Goal: Task Accomplishment & Management: Complete application form

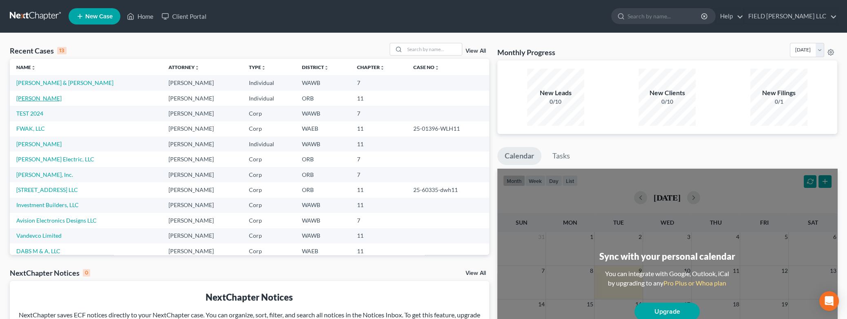
click at [35, 98] on link "[PERSON_NAME]" at bounding box center [38, 98] width 45 height 7
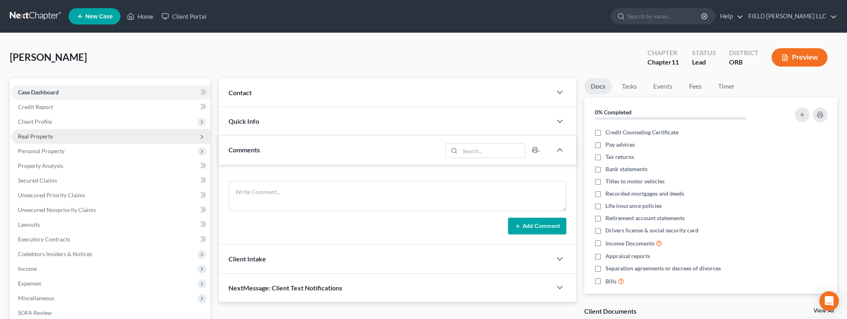
click at [49, 135] on span "Real Property" at bounding box center [35, 136] width 35 height 7
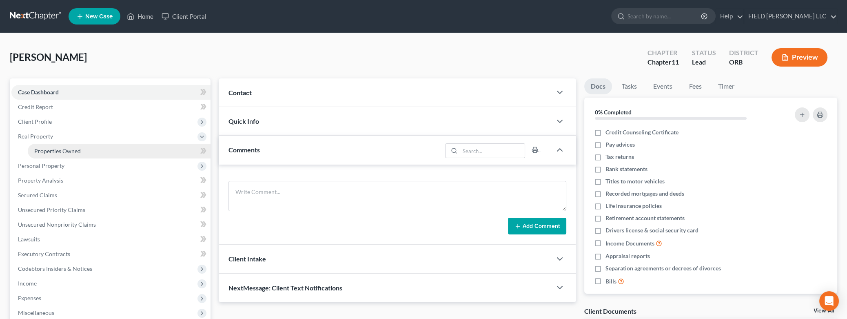
click at [49, 150] on span "Properties Owned" at bounding box center [57, 150] width 46 height 7
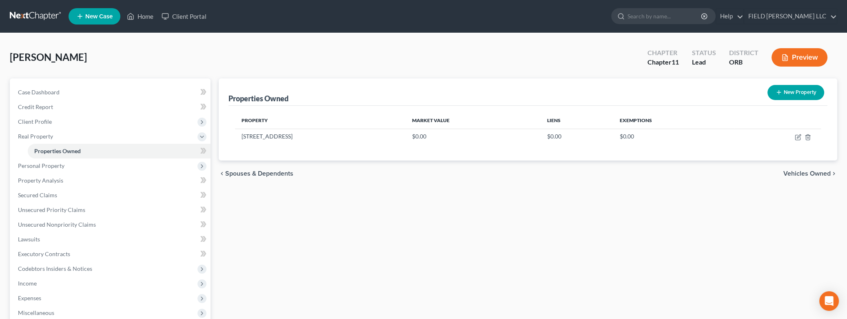
click at [780, 94] on icon "button" at bounding box center [778, 92] width 7 height 7
select select "38"
select select "0"
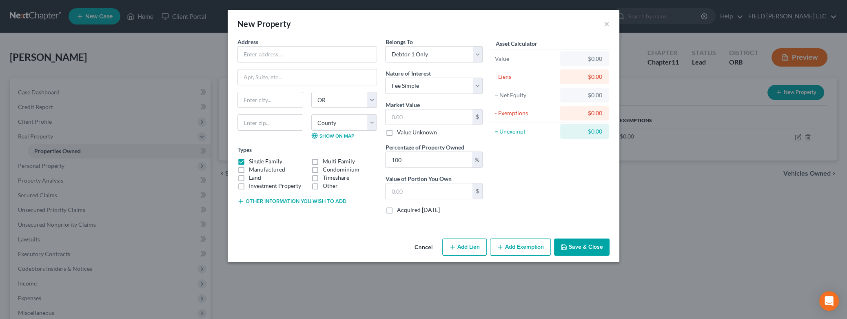
click at [610, 24] on div "New Property ×" at bounding box center [424, 24] width 392 height 28
click at [609, 24] on button "×" at bounding box center [607, 24] width 6 height 10
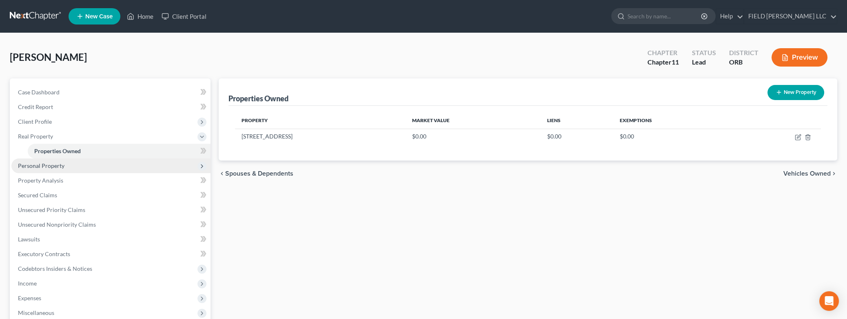
click at [50, 164] on span "Personal Property" at bounding box center [41, 165] width 46 height 7
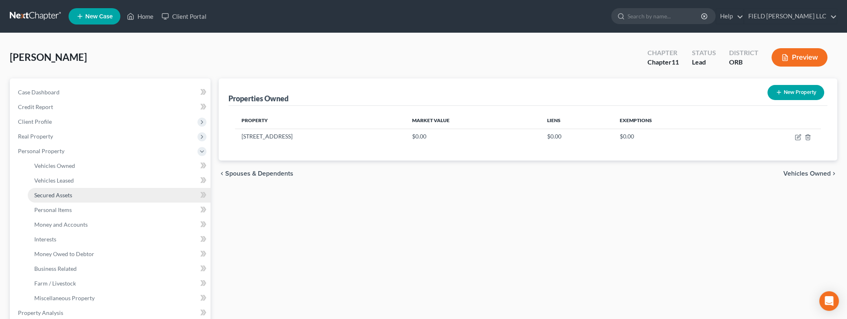
click at [71, 198] on link "Secured Assets" at bounding box center [119, 195] width 183 height 15
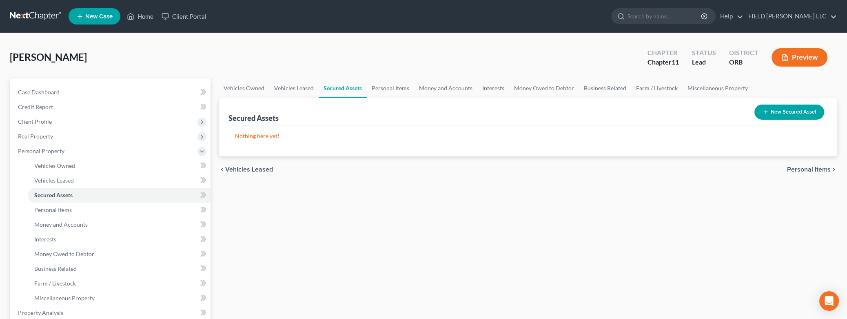
click at [768, 109] on icon "button" at bounding box center [765, 111] width 7 height 7
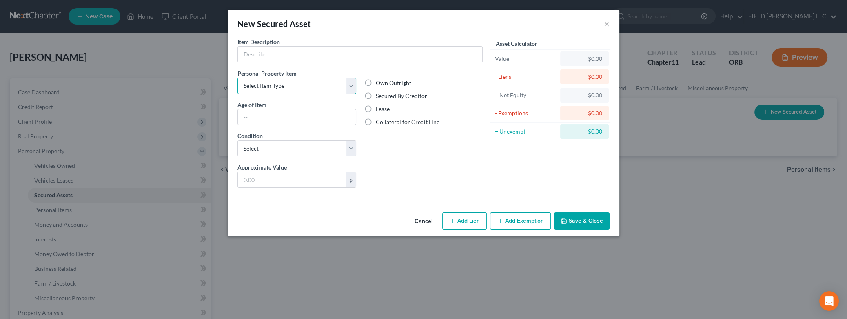
click at [237, 77] on select "Select Item Type Clothing Collectibles Of Value Electronics Firearms Household …" at bounding box center [296, 85] width 119 height 16
click at [352, 85] on select "Select Item Type Clothing Collectibles Of Value Electronics Firearms Household …" at bounding box center [296, 85] width 119 height 16
click at [607, 26] on button "×" at bounding box center [607, 24] width 6 height 10
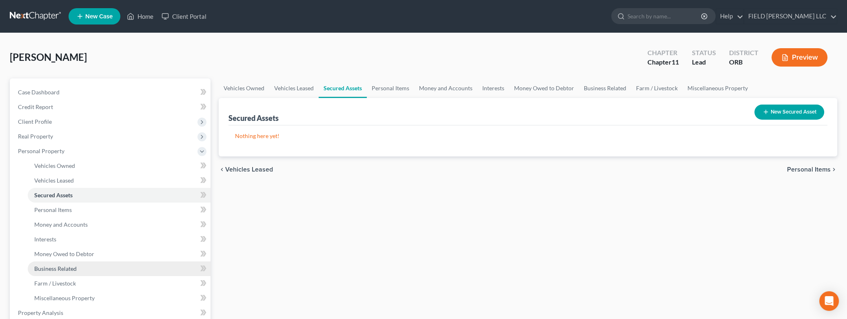
click at [60, 273] on link "Business Related" at bounding box center [119, 268] width 183 height 15
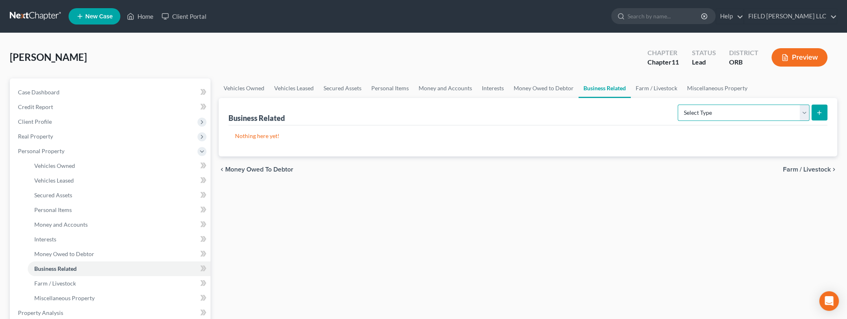
click at [677, 104] on select "Select Type Customer Lists Franchises Inventory Licenses Machinery Office Equip…" at bounding box center [743, 112] width 132 height 16
click at [804, 114] on select "Select Type Customer Lists Franchises Inventory Licenses Machinery Office Equip…" at bounding box center [743, 112] width 132 height 16
click at [83, 297] on span "Miscellaneous Property" at bounding box center [64, 297] width 60 height 7
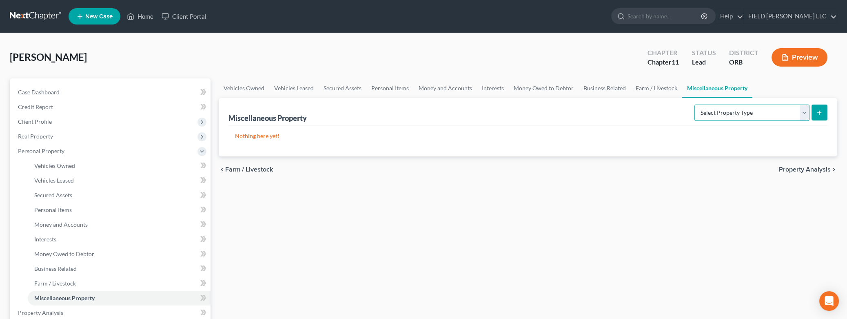
click at [694, 104] on select "Select Property Type Assigned for Creditor Benefit [DATE] Holding for Another N…" at bounding box center [751, 112] width 115 height 16
drag, startPoint x: 803, startPoint y: 115, endPoint x: 407, endPoint y: 228, distance: 412.1
click at [469, 231] on div "Vehicles Owned Vehicles Leased Secured Assets Personal Items Money and Accounts…" at bounding box center [528, 306] width 626 height 456
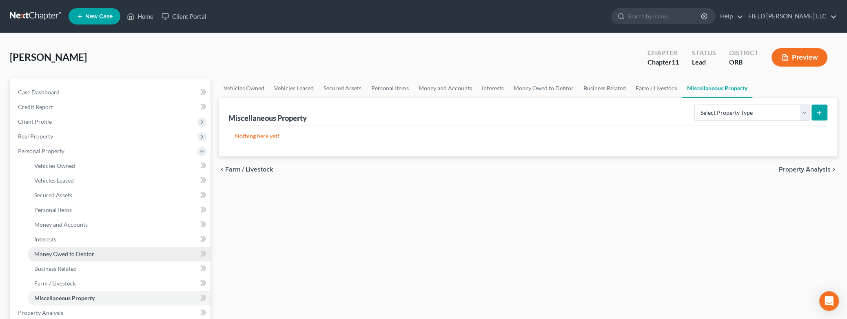
click at [58, 255] on span "Money Owed to Debtor" at bounding box center [64, 253] width 60 height 7
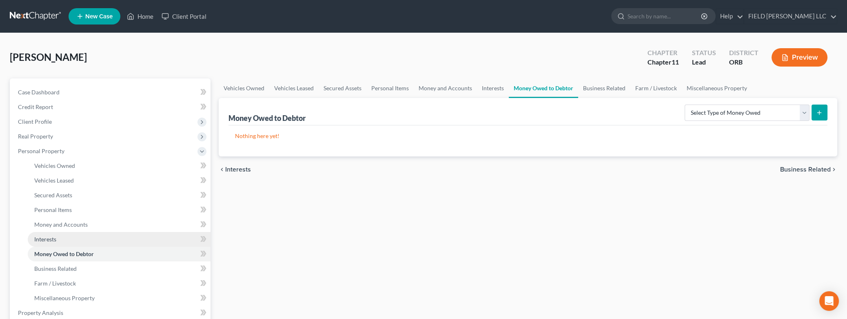
click at [56, 238] on span "Interests" at bounding box center [45, 238] width 22 height 7
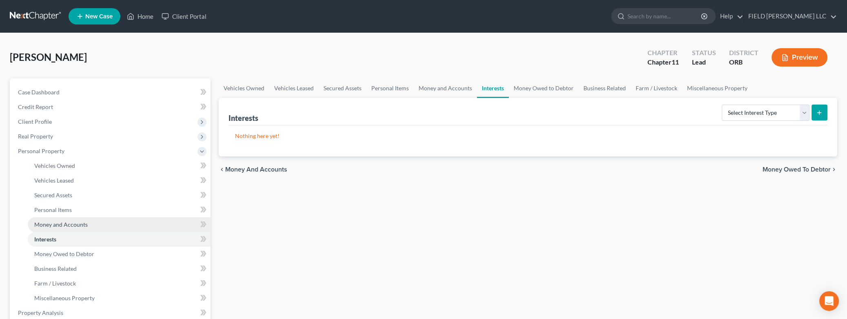
click at [61, 224] on span "Money and Accounts" at bounding box center [60, 224] width 53 height 7
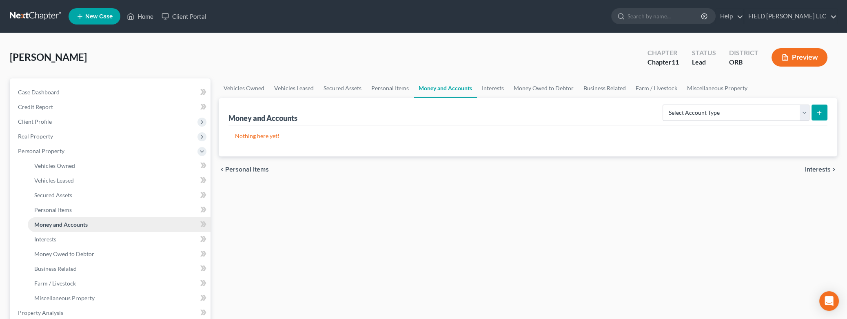
click at [62, 225] on span "Money and Accounts" at bounding box center [60, 224] width 53 height 7
click at [662, 104] on select "Select Account Type Brokerage Cash on Hand Certificates of Deposit Checking Acc…" at bounding box center [735, 112] width 147 height 16
click at [800, 108] on select "Select Account Type Brokerage Cash on Hand Certificates of Deposit Checking Acc…" at bounding box center [735, 112] width 147 height 16
click at [44, 208] on span "Personal Items" at bounding box center [53, 209] width 38 height 7
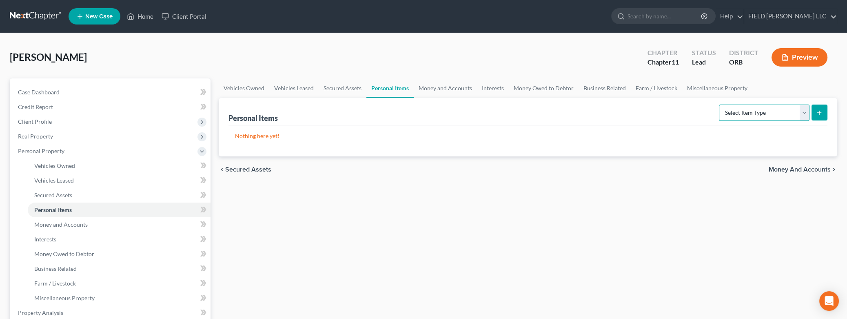
click at [719, 104] on select "Select Item Type Clothing Collectibles Of Value Electronics Firearms Household …" at bounding box center [764, 112] width 91 height 16
click at [801, 116] on select "Select Item Type Clothing Collectibles Of Value Electronics Firearms Household …" at bounding box center [764, 112] width 91 height 16
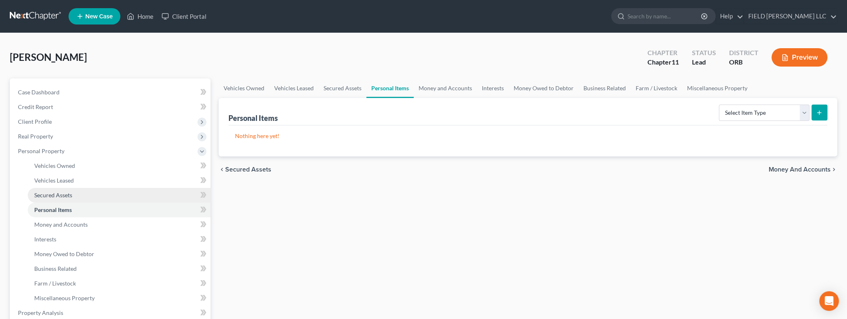
click at [52, 195] on span "Secured Assets" at bounding box center [53, 194] width 38 height 7
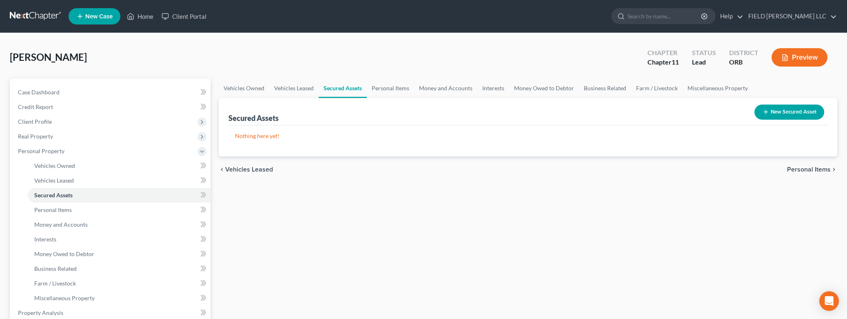
click at [796, 115] on button "New Secured Asset" at bounding box center [789, 111] width 70 height 15
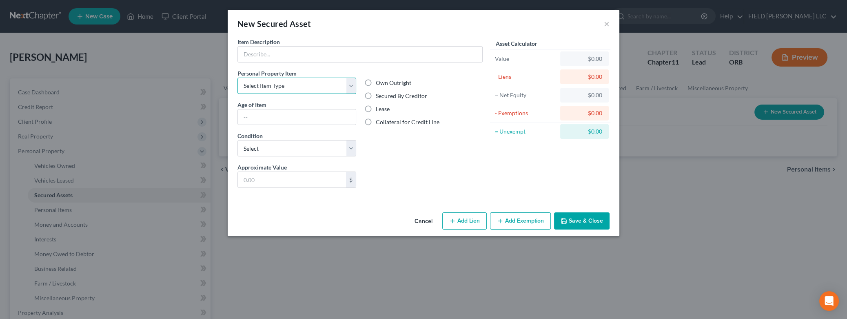
click at [237, 77] on select "Select Item Type Clothing Collectibles Of Value Electronics Firearms Household …" at bounding box center [296, 85] width 119 height 16
click at [354, 87] on select "Select Item Type Clothing Collectibles Of Value Electronics Firearms Household …" at bounding box center [296, 85] width 119 height 16
click at [47, 179] on div "New Secured Asset × Item Description * Personal Property Item Select Item Type …" at bounding box center [423, 159] width 847 height 319
click at [421, 219] on button "Cancel" at bounding box center [423, 221] width 31 height 16
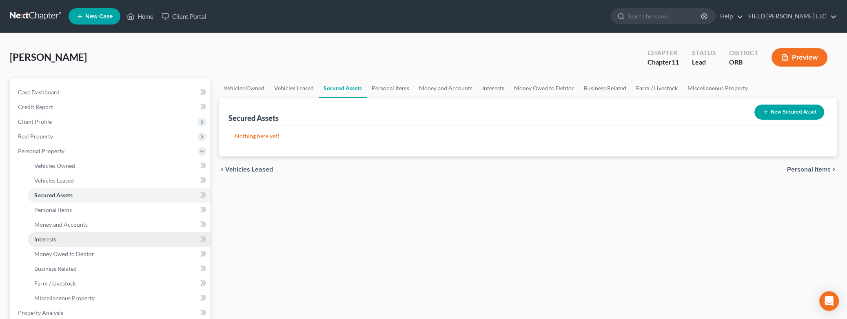
scroll to position [171, 0]
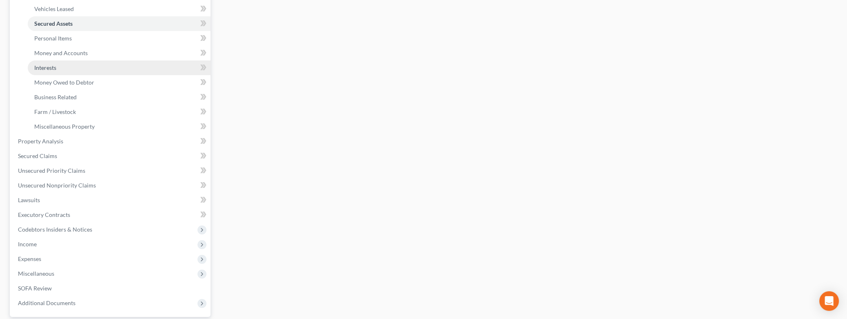
click at [55, 62] on link "Interests" at bounding box center [119, 67] width 183 height 15
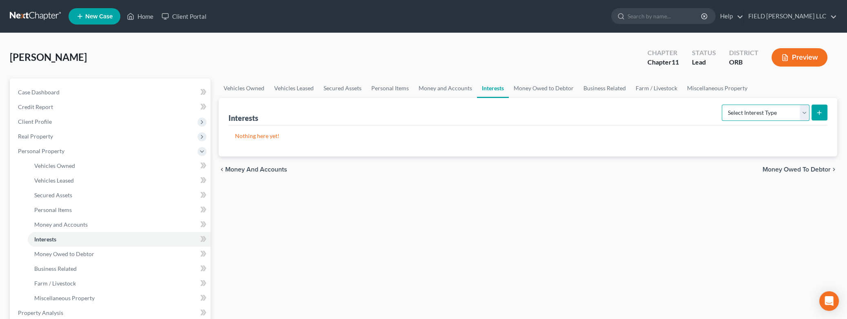
click at [722, 104] on select "Select Interest Type 401K Annuity Bond Education IRA Government Bond Government…" at bounding box center [766, 112] width 88 height 16
click at [820, 113] on icon "submit" at bounding box center [819, 112] width 7 height 7
click at [722, 104] on select "Select Interest Type 401K Annuity Bond Education IRA Government Bond Government…" at bounding box center [766, 112] width 88 height 16
select select "unincorporated_business"
click option "Unincorporated Business" at bounding box center [0, 0] width 0 height 0
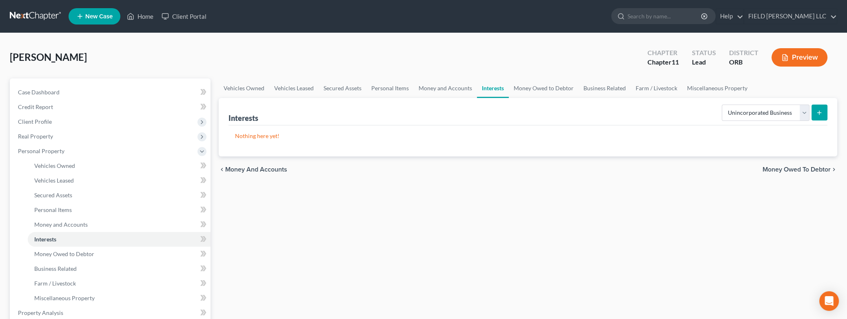
click at [816, 117] on button "submit" at bounding box center [819, 112] width 16 height 16
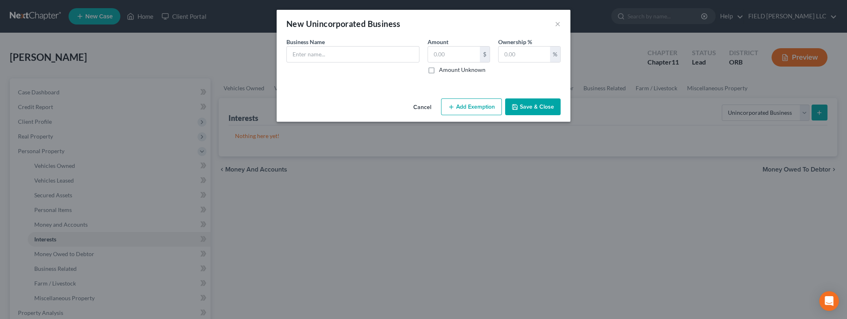
click at [439, 71] on label "Amount Unknown" at bounding box center [462, 70] width 46 height 8
click at [442, 71] on input "Amount Unknown" at bounding box center [444, 68] width 5 height 5
checkbox input "true"
click at [505, 51] on input "text" at bounding box center [523, 53] width 51 height 15
type input "100"
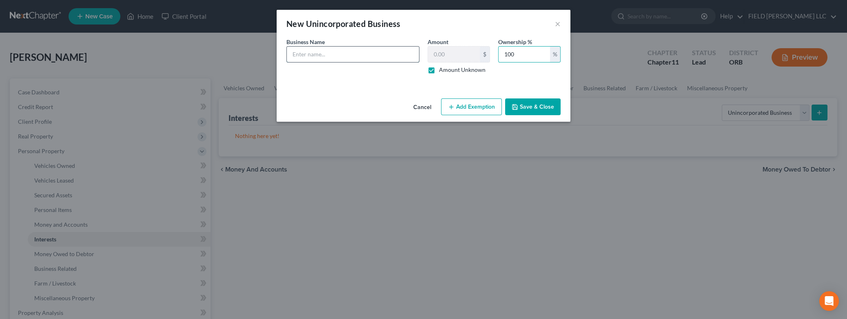
click at [344, 54] on input "text" at bounding box center [353, 53] width 132 height 15
click at [330, 52] on input "text" at bounding box center [353, 53] width 132 height 15
type input "[PERSON_NAME]"
click at [527, 104] on button "Save & Close" at bounding box center [532, 106] width 55 height 17
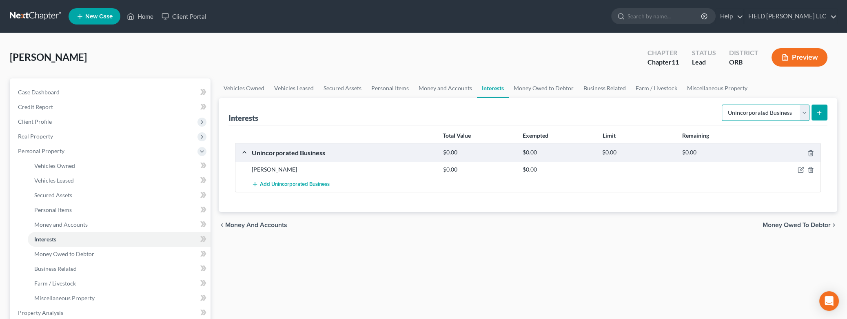
click at [722, 104] on select "Select Interest Type 401K Annuity Bond Education IRA Government Bond Government…" at bounding box center [766, 112] width 88 height 16
click at [680, 262] on div "Vehicles Owned Vehicles Leased Secured Assets Personal Items Money and Accounts…" at bounding box center [528, 306] width 626 height 456
click at [798, 168] on icon "button" at bounding box center [800, 170] width 5 height 5
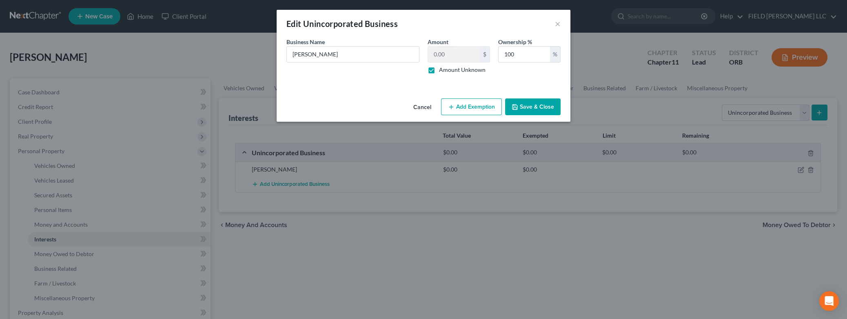
click at [520, 105] on button "Save & Close" at bounding box center [532, 106] width 55 height 17
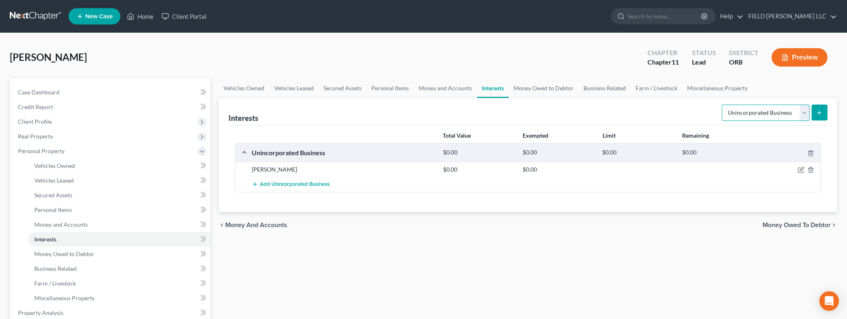
click at [722, 104] on select "Select Interest Type 401K Annuity Bond Education IRA Government Bond Government…" at bounding box center [766, 112] width 88 height 16
select select "incorporated_business"
click option "Incorporated Business" at bounding box center [0, 0] width 0 height 0
click at [799, 168] on icon "button" at bounding box center [800, 170] width 5 height 5
click at [799, 169] on icon "button" at bounding box center [800, 169] width 7 height 7
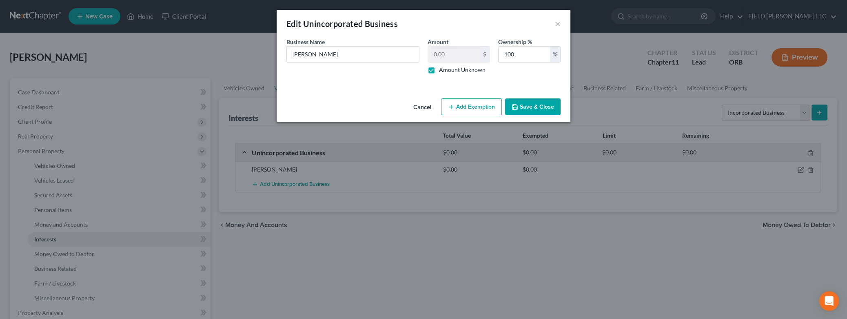
click at [416, 108] on button "Cancel" at bounding box center [422, 107] width 31 height 16
click at [558, 26] on button "×" at bounding box center [558, 24] width 6 height 10
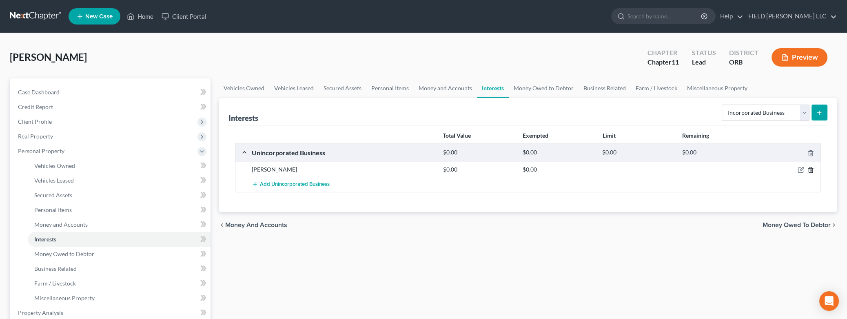
click at [812, 168] on icon "button" at bounding box center [810, 169] width 7 height 7
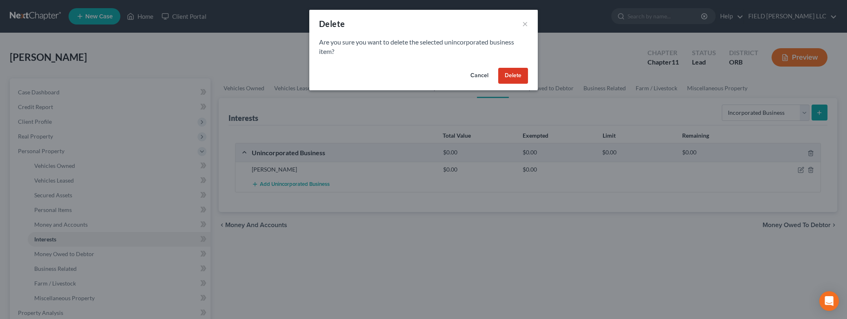
click at [511, 71] on button "Delete" at bounding box center [513, 76] width 30 height 16
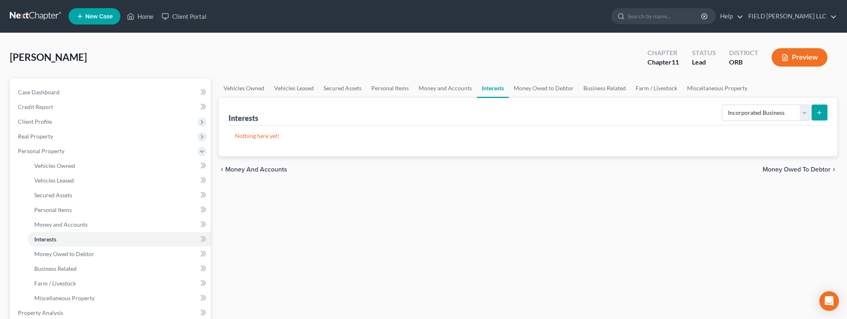
click at [814, 114] on button "submit" at bounding box center [819, 112] width 16 height 16
click at [819, 115] on button "submit" at bounding box center [819, 112] width 16 height 16
click at [818, 108] on button "submit" at bounding box center [819, 112] width 16 height 16
select select "incorporated_business"
click option "Incorporated Business" at bounding box center [0, 0] width 0 height 0
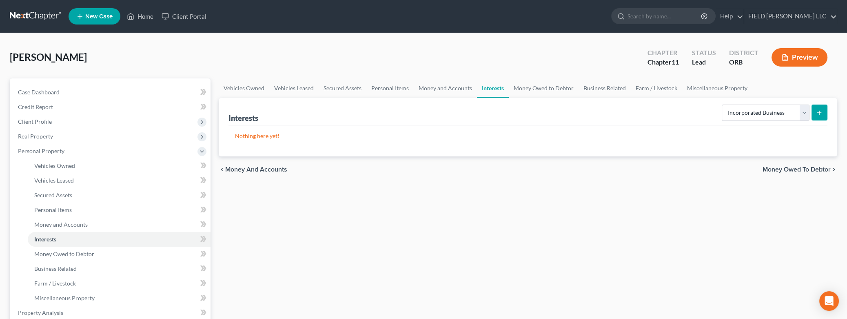
click at [817, 115] on icon "submit" at bounding box center [819, 112] width 7 height 7
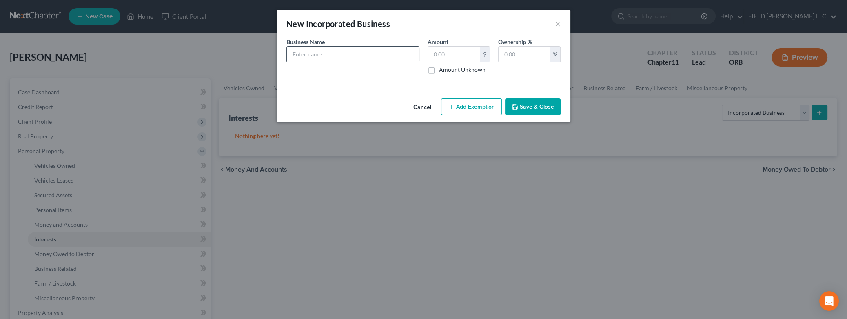
click at [359, 50] on input "text" at bounding box center [353, 53] width 132 height 15
type input "E"
type input "DB Talak LLC"
click at [439, 69] on label "Amount Unknown" at bounding box center [462, 70] width 46 height 8
click at [442, 69] on input "Amount Unknown" at bounding box center [444, 68] width 5 height 5
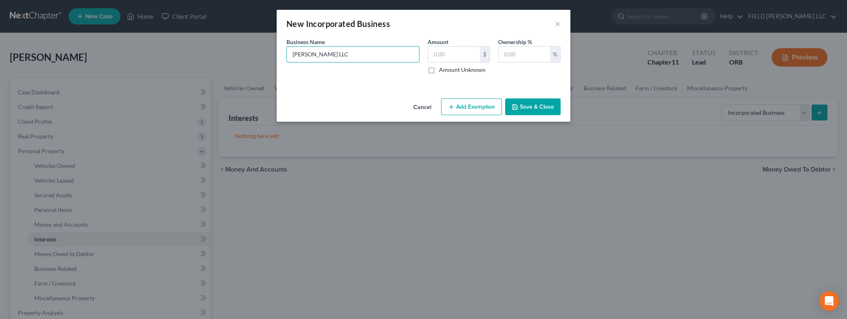
checkbox input "true"
click at [511, 55] on input "text" at bounding box center [523, 53] width 51 height 15
type input "100"
click at [527, 104] on button "Save & Close" at bounding box center [532, 106] width 55 height 17
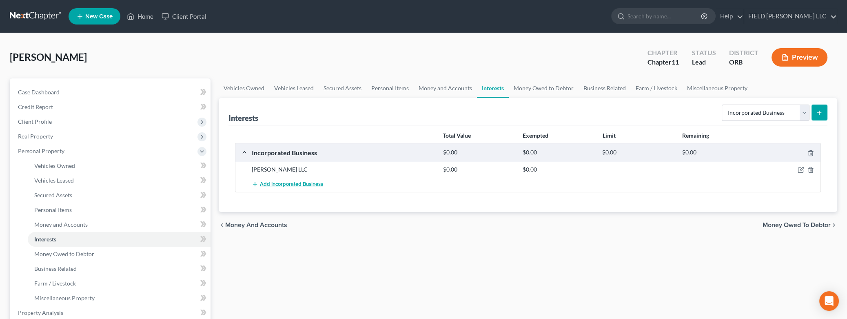
click at [310, 186] on span "Add Incorporated Business" at bounding box center [291, 184] width 63 height 7
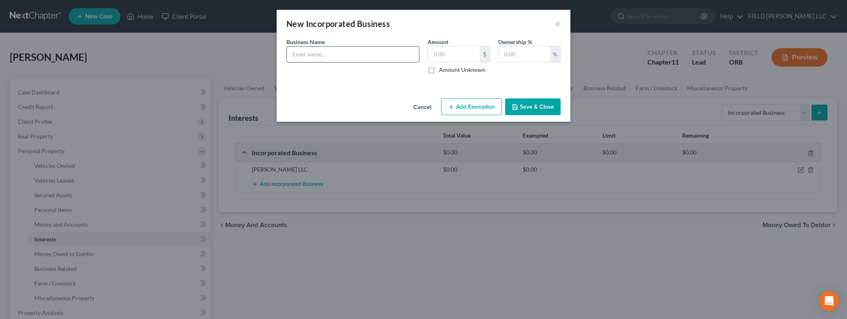
click at [371, 50] on input "text" at bounding box center [353, 53] width 132 height 15
type input "Sparium LLC"
click at [439, 71] on label "Amount Unknown" at bounding box center [462, 70] width 46 height 8
click at [442, 71] on input "Amount Unknown" at bounding box center [444, 68] width 5 height 5
checkbox input "true"
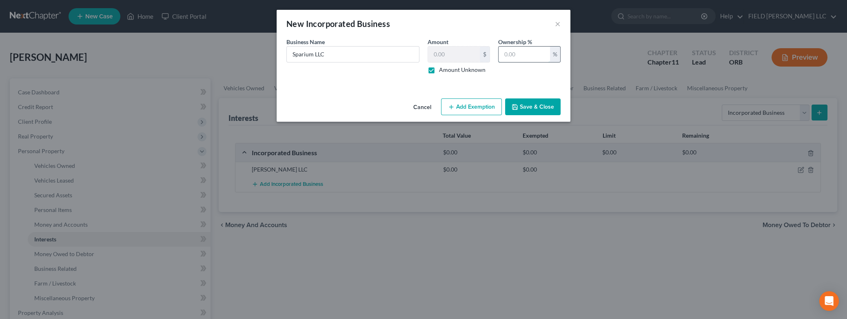
click at [509, 57] on input "text" at bounding box center [523, 53] width 51 height 15
type input "100"
click at [527, 104] on button "Save & Close" at bounding box center [532, 106] width 55 height 17
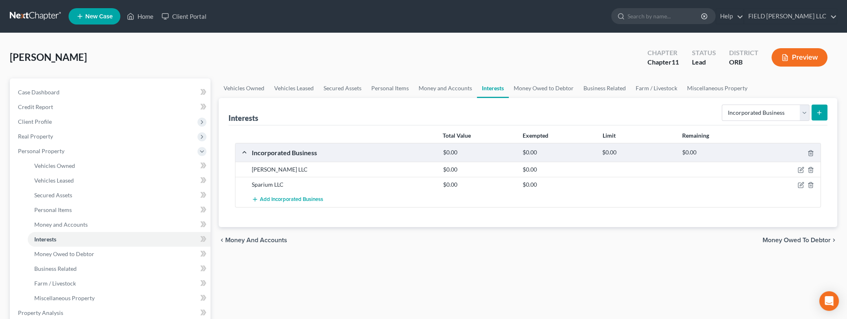
click at [817, 115] on icon "submit" at bounding box center [819, 112] width 7 height 7
click at [315, 199] on span "Add Incorporated Business" at bounding box center [291, 199] width 63 height 7
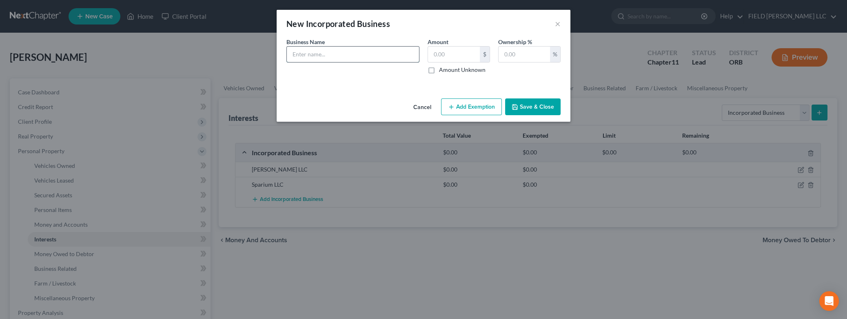
click at [356, 56] on input "text" at bounding box center [353, 53] width 132 height 15
type input "Trust Coffee, Inc."
click at [439, 71] on label "Amount Unknown" at bounding box center [462, 70] width 46 height 8
click at [442, 71] on input "Amount Unknown" at bounding box center [444, 68] width 5 height 5
checkbox input "true"
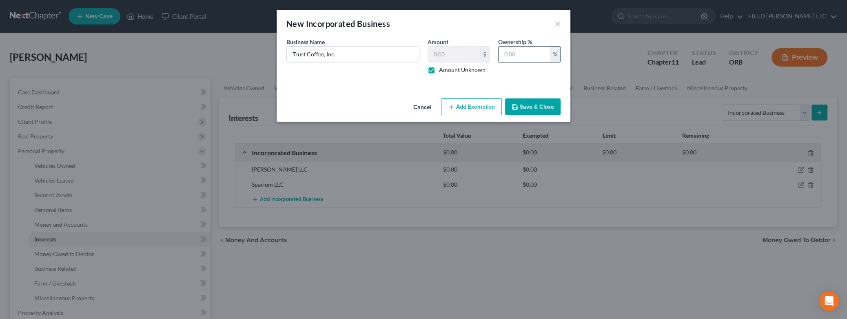
click at [510, 55] on input "text" at bounding box center [523, 53] width 51 height 15
type input "100"
click at [533, 104] on button "Save & Close" at bounding box center [532, 106] width 55 height 17
